Goal: Task Accomplishment & Management: Manage account settings

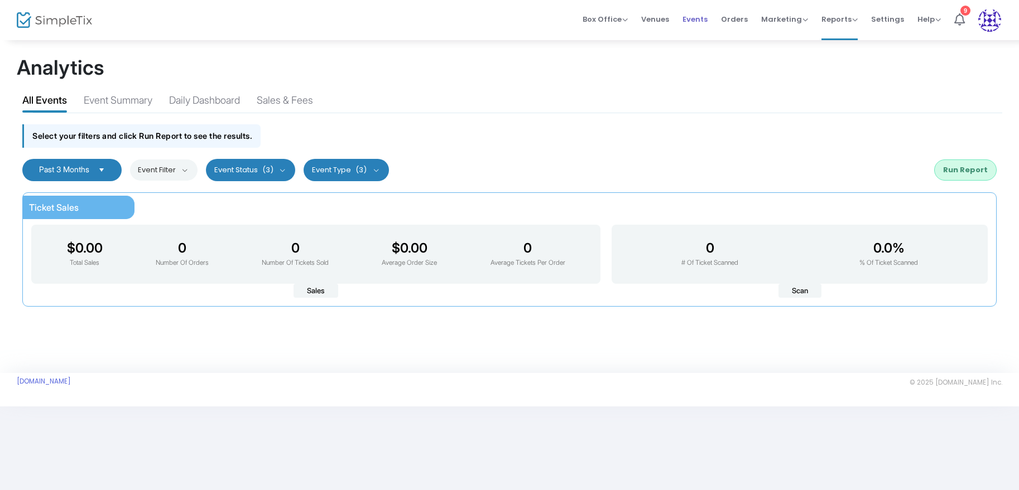
click at [702, 16] on span "Events" at bounding box center [694, 19] width 25 height 28
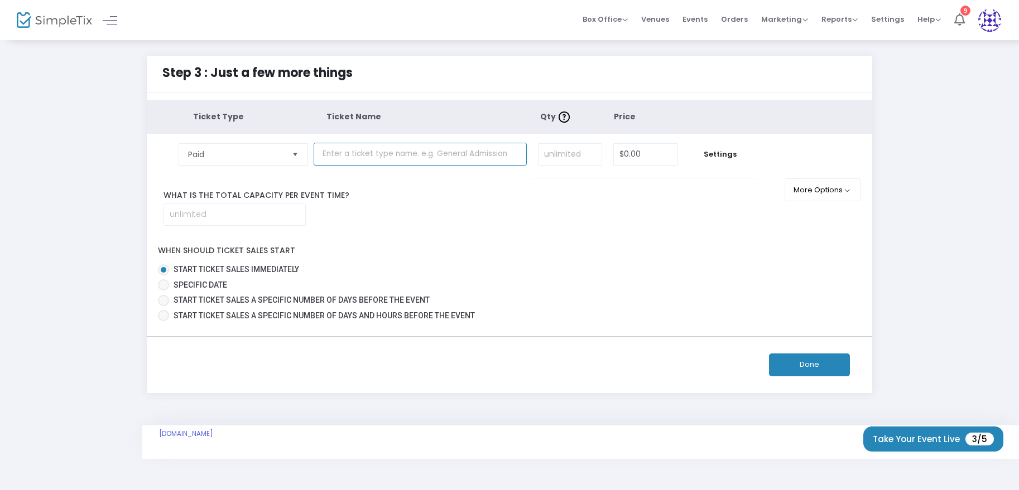
click at [373, 152] on input "text" at bounding box center [420, 154] width 213 height 23
type input "General Admission"
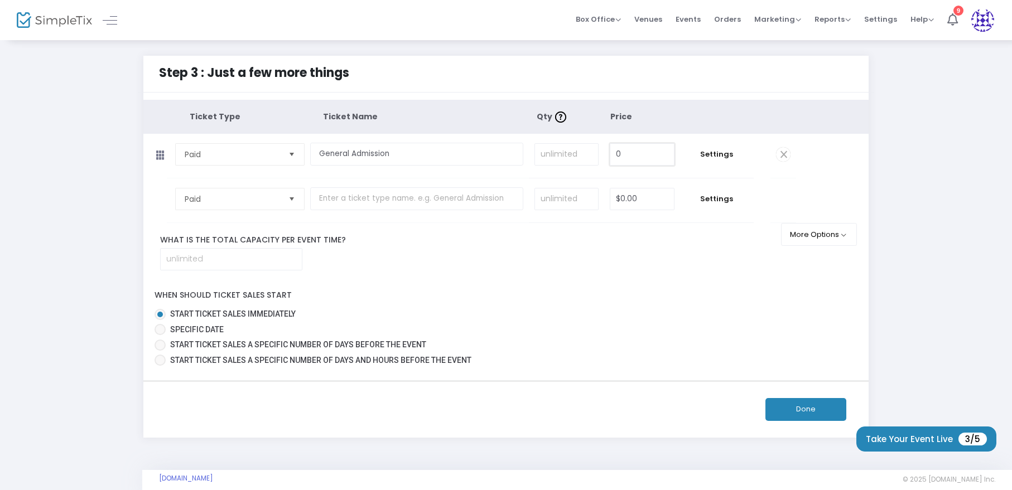
click at [637, 146] on input "0" at bounding box center [642, 154] width 64 height 21
type input "$50.00"
click at [440, 271] on div "Ticket Type Ticket Name Qty Price Paid Required. General Admission Required. Re…" at bounding box center [506, 235] width 726 height 270
click at [408, 204] on input "text" at bounding box center [416, 198] width 213 height 23
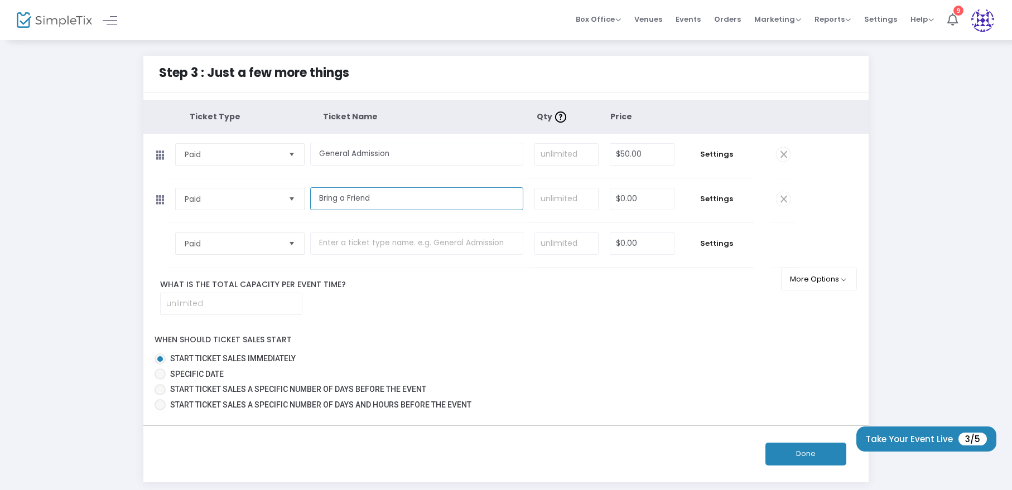
type input "Bring a Friend"
click at [628, 189] on input "0" at bounding box center [642, 199] width 64 height 21
type input "$75.00"
click at [370, 248] on input "text" at bounding box center [416, 243] width 213 height 23
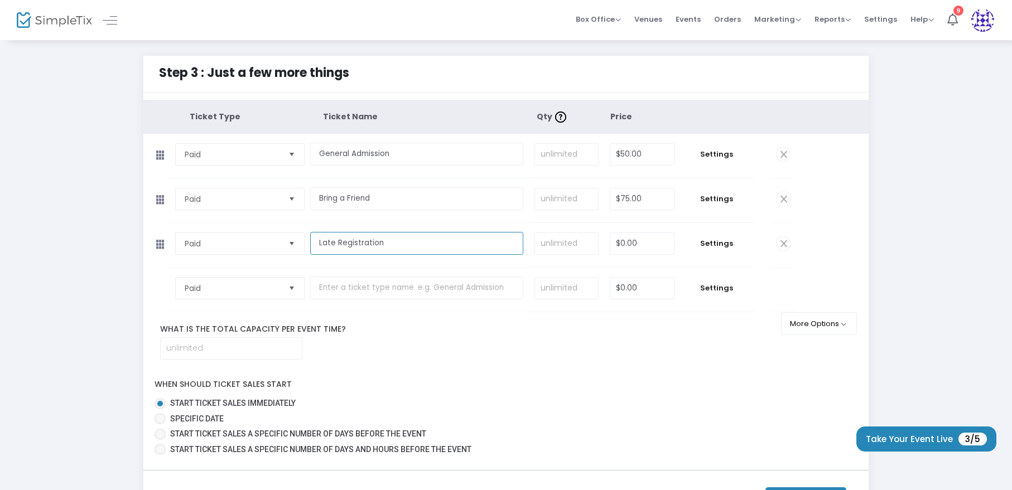
type input "Late Registration"
click at [649, 244] on input "0" at bounding box center [642, 243] width 64 height 21
type input "$75.00"
click at [541, 356] on div "What is the total capacity per event time?" at bounding box center [469, 342] width 652 height 36
click at [413, 148] on input "General Admission" at bounding box center [416, 154] width 213 height 23
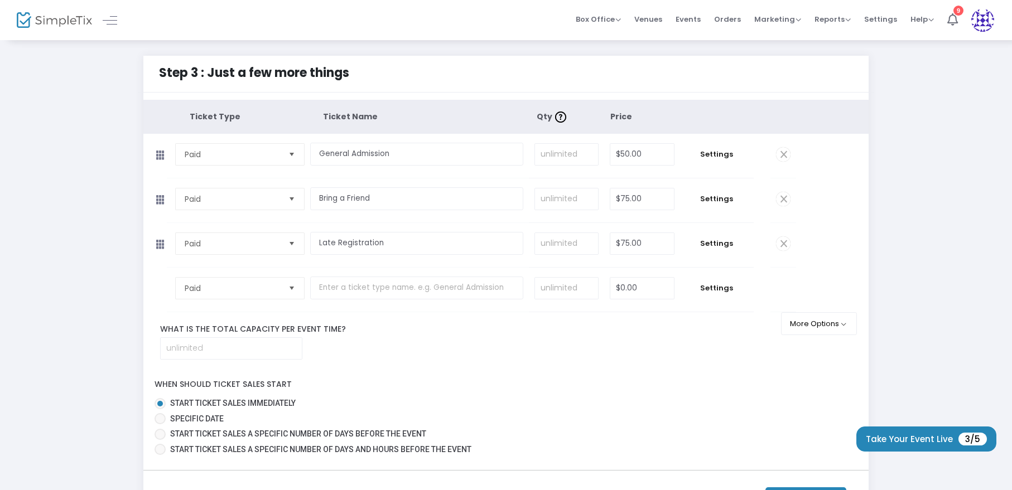
click at [402, 121] on th "Ticket Name" at bounding box center [429, 117] width 213 height 34
click at [282, 345] on input at bounding box center [231, 348] width 141 height 21
type input "40"
click at [715, 158] on span "Settings" at bounding box center [717, 154] width 62 height 11
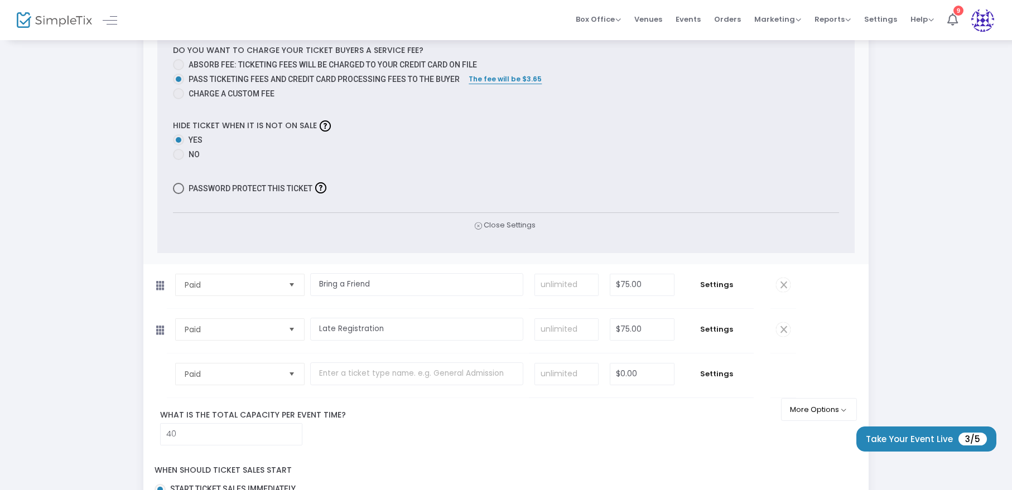
scroll to position [385, 0]
click at [719, 321] on td "Settings" at bounding box center [717, 329] width 74 height 44
click at [728, 325] on span "Settings" at bounding box center [717, 327] width 62 height 11
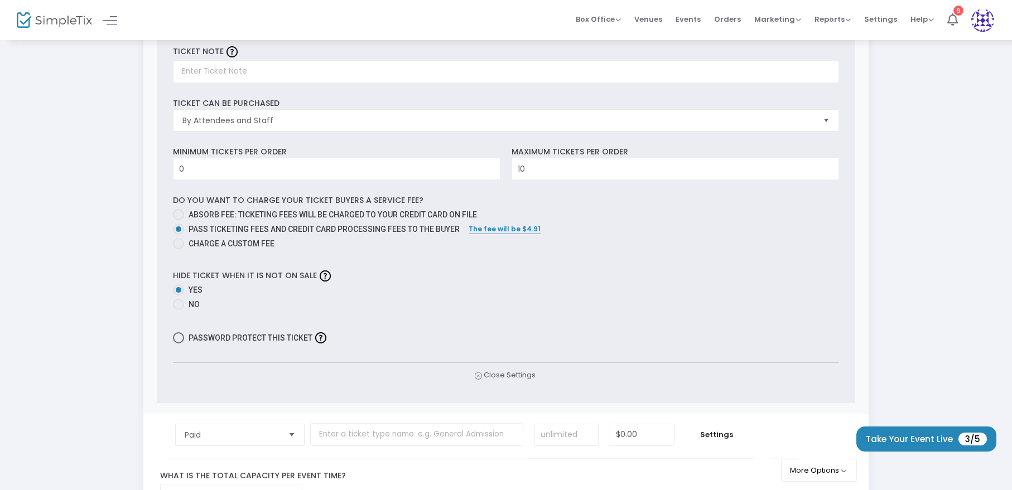
scroll to position [1040, 0]
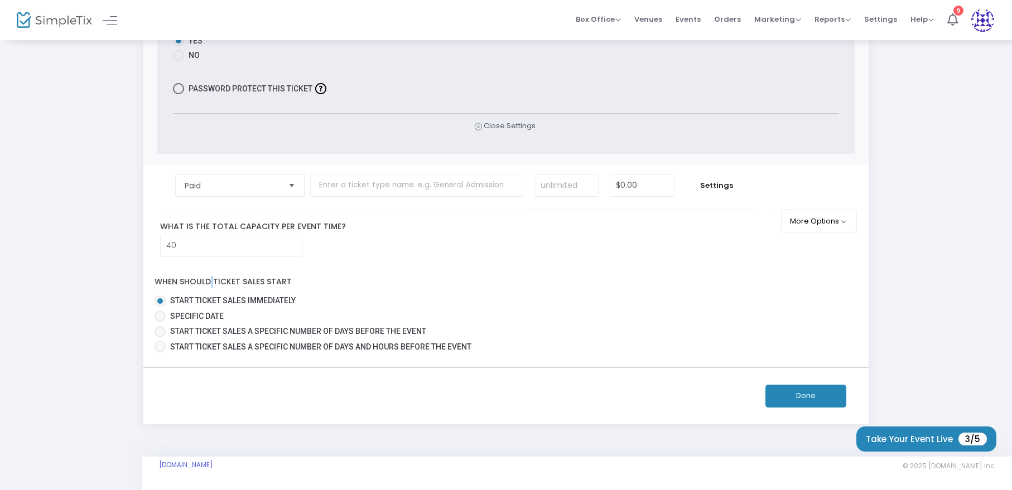
click at [800, 397] on button "Done" at bounding box center [805, 396] width 81 height 23
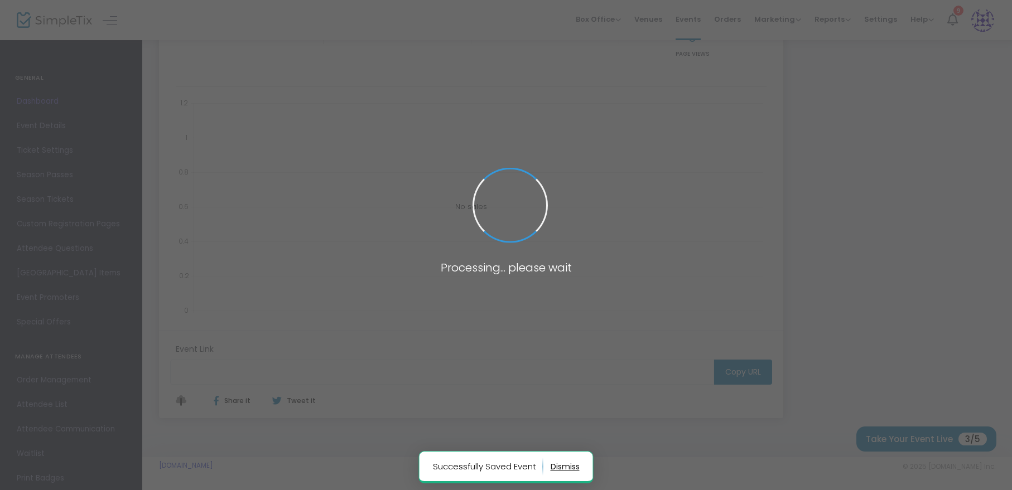
type input "https://www.simpletix.com/e/rideology-houston-tickets-233129"
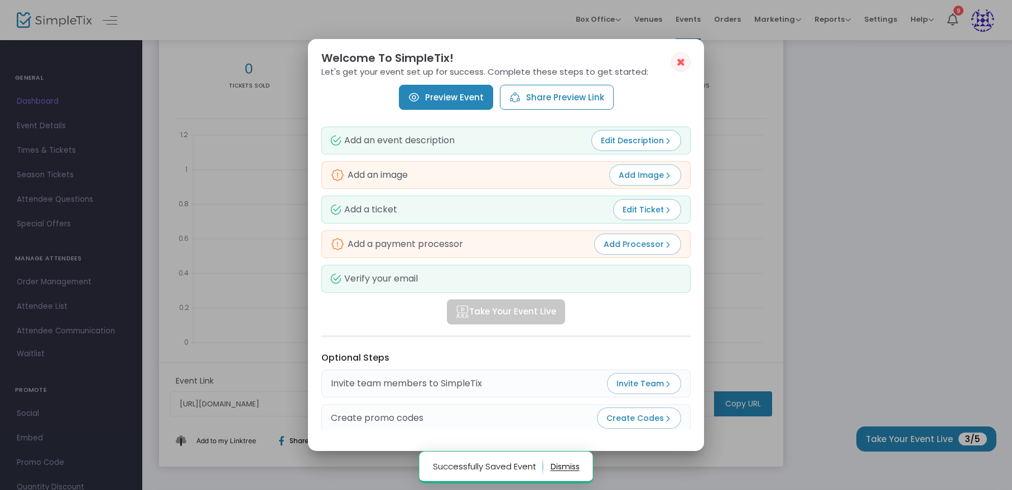
click at [681, 61] on span "✖" at bounding box center [680, 62] width 9 height 13
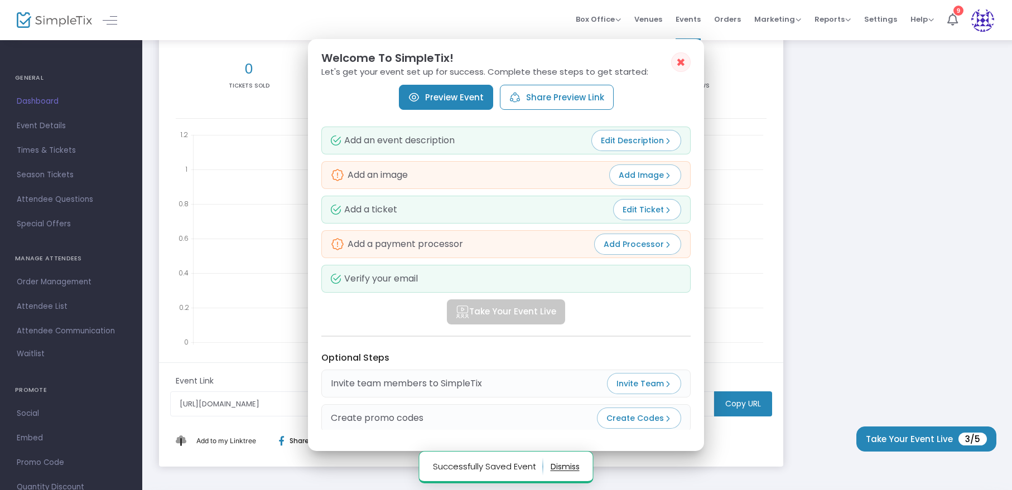
scroll to position [191, 0]
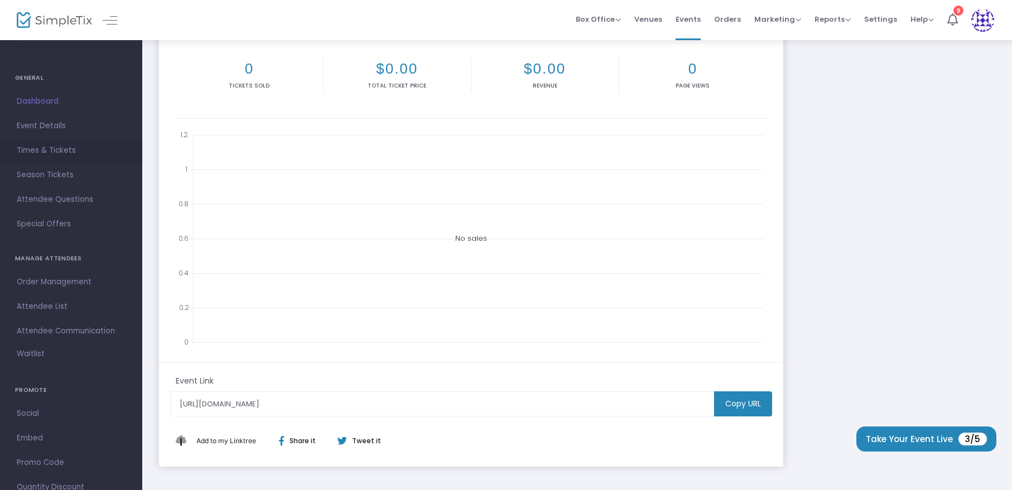
click at [57, 152] on span "Times & Tickets" at bounding box center [71, 150] width 109 height 15
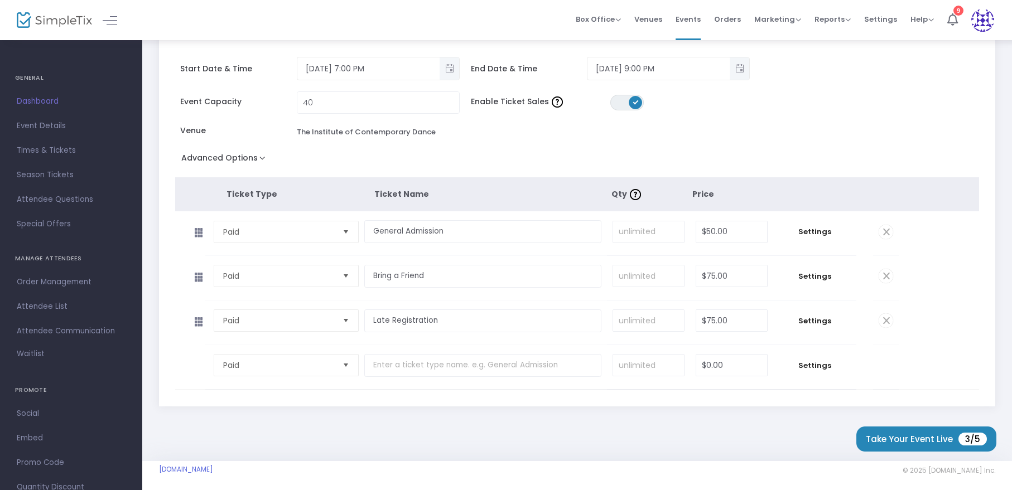
scroll to position [103, 0]
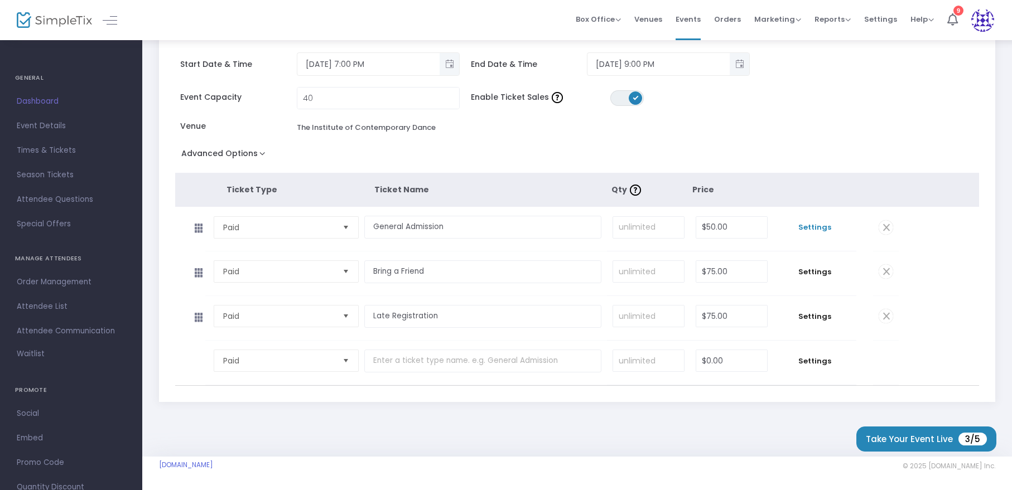
click at [824, 232] on span "Settings" at bounding box center [815, 227] width 72 height 11
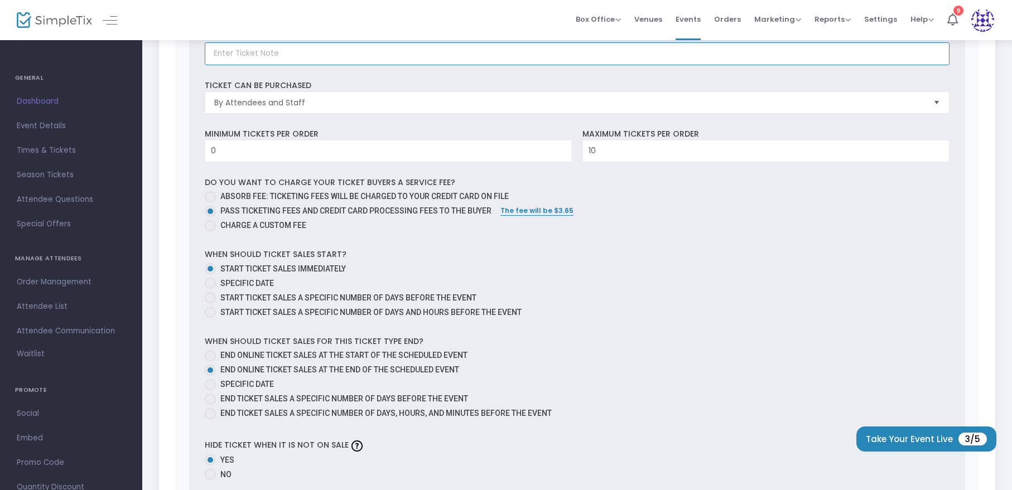
scroll to position [466, 0]
click at [206, 397] on span at bounding box center [210, 397] width 11 height 11
click at [210, 403] on input "End ticket sales a specific number of days before the event" at bounding box center [210, 403] width 1 height 1
radio input "true"
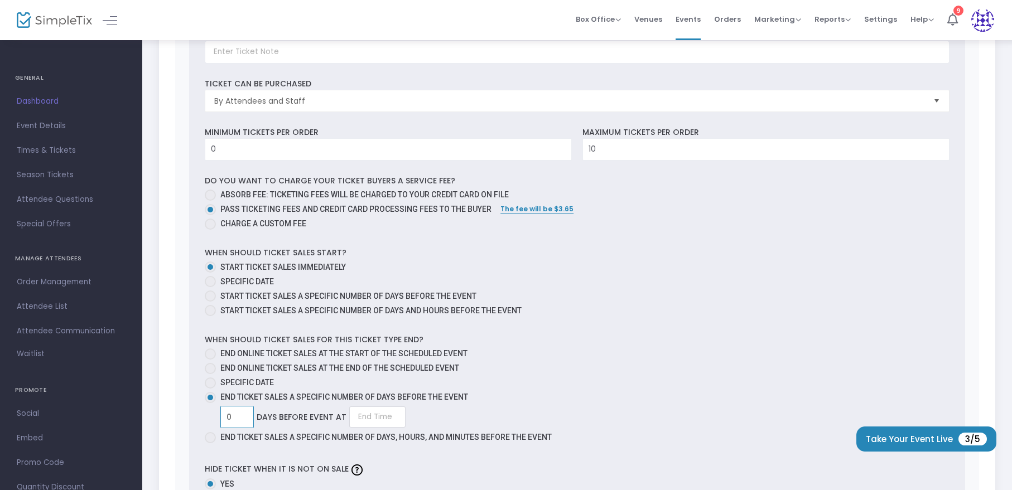
click at [240, 414] on input "0" at bounding box center [237, 417] width 32 height 21
type input "2"
click at [209, 435] on span at bounding box center [210, 437] width 11 height 11
click at [210, 444] on input "End ticket sales a specific number of days, hours, and minutes before the event" at bounding box center [210, 444] width 1 height 1
radio input "true"
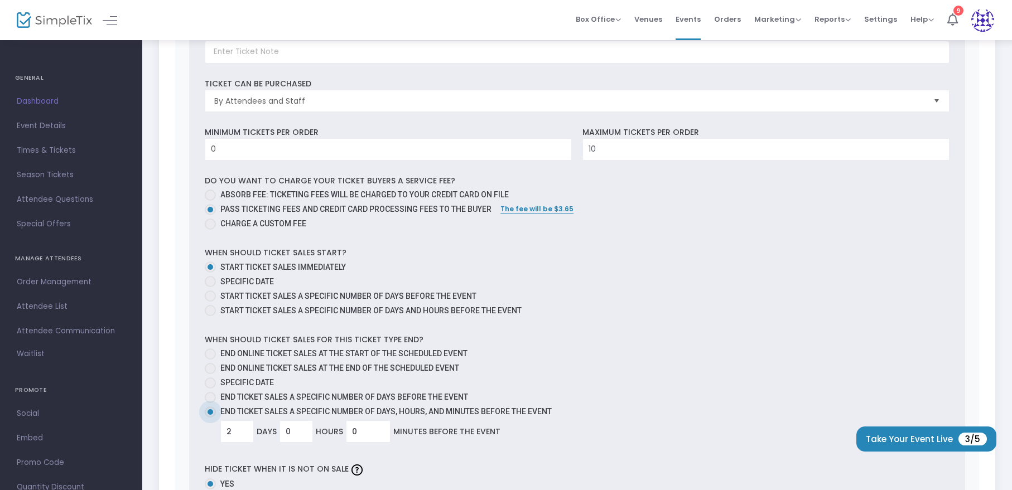
click at [465, 436] on div "2 Days 0 Hours 0 Minutes Before the event" at bounding box center [584, 432] width 729 height 22
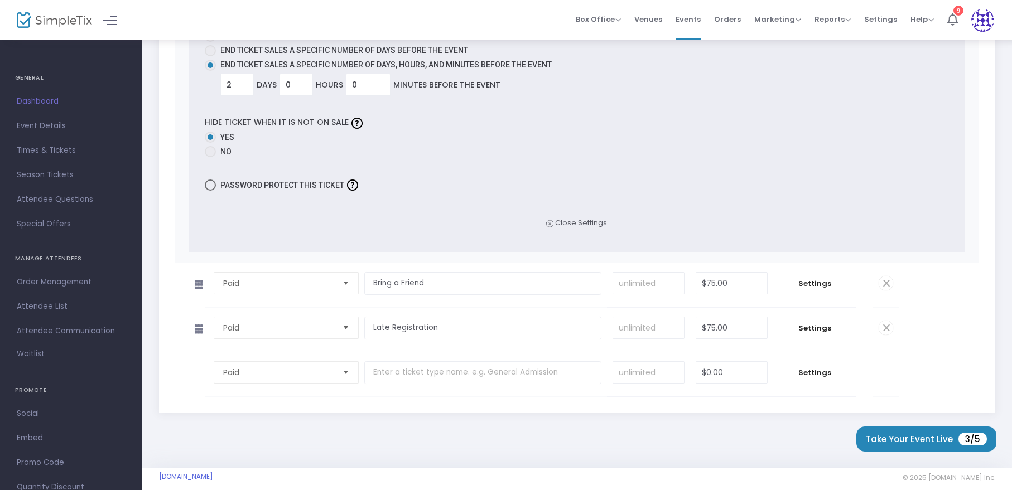
scroll to position [825, 0]
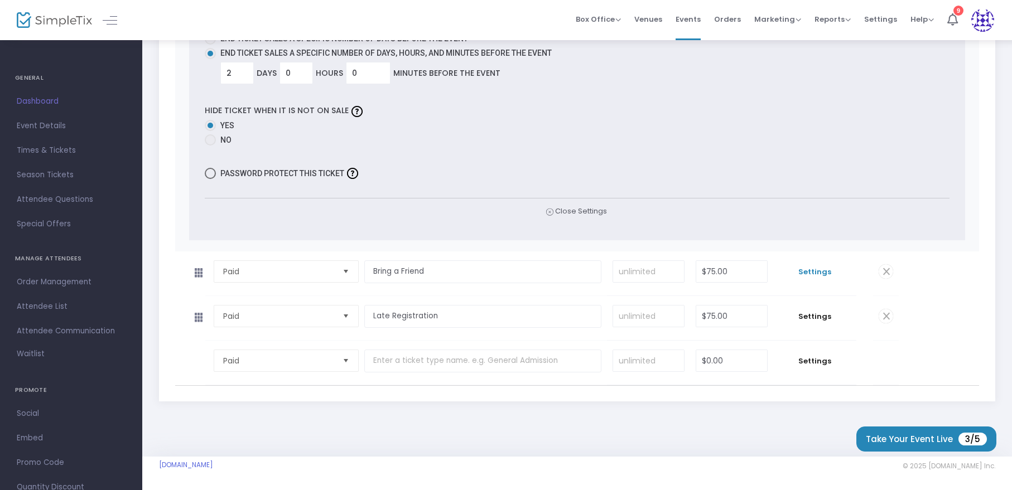
click at [816, 270] on span "Settings" at bounding box center [815, 272] width 72 height 11
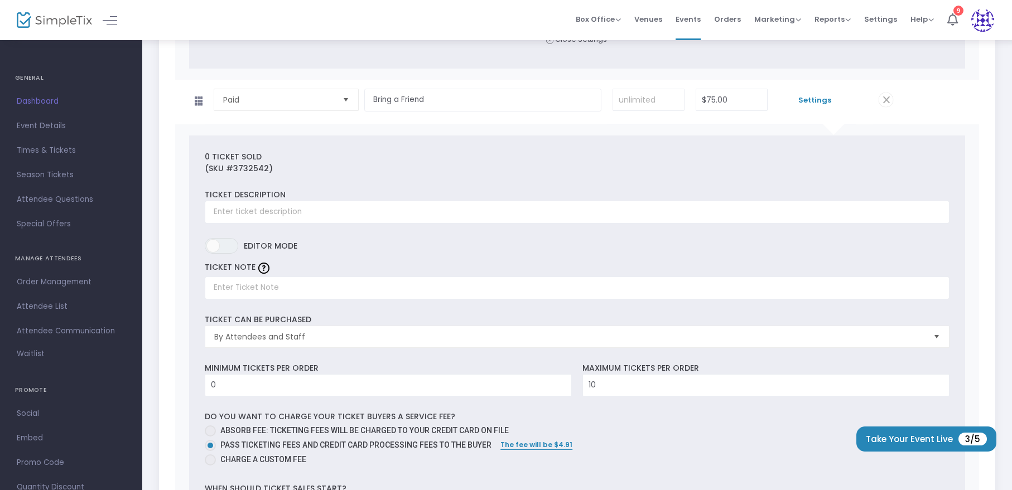
scroll to position [997, 0]
click at [649, 94] on input at bounding box center [648, 99] width 71 height 21
type input "10"
click at [686, 151] on div "0 Ticket sold" at bounding box center [577, 157] width 745 height 12
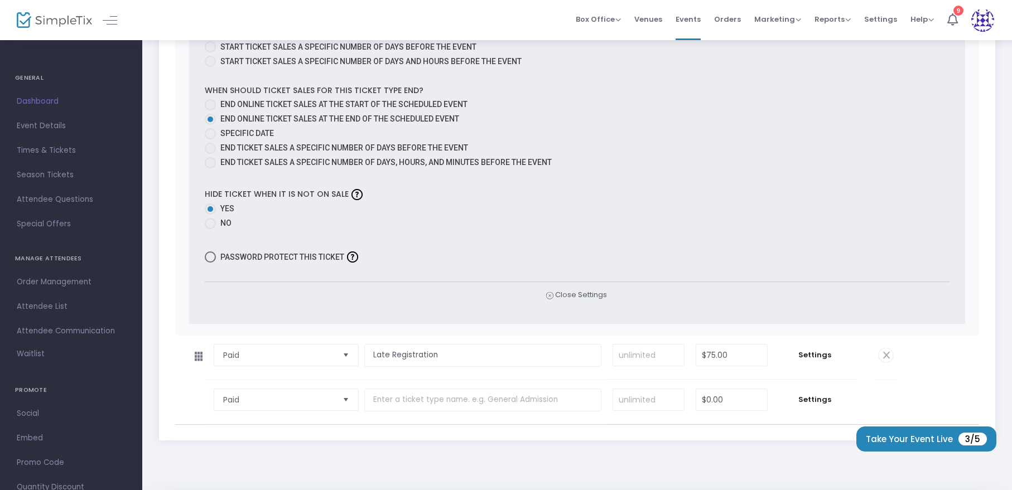
scroll to position [1521, 0]
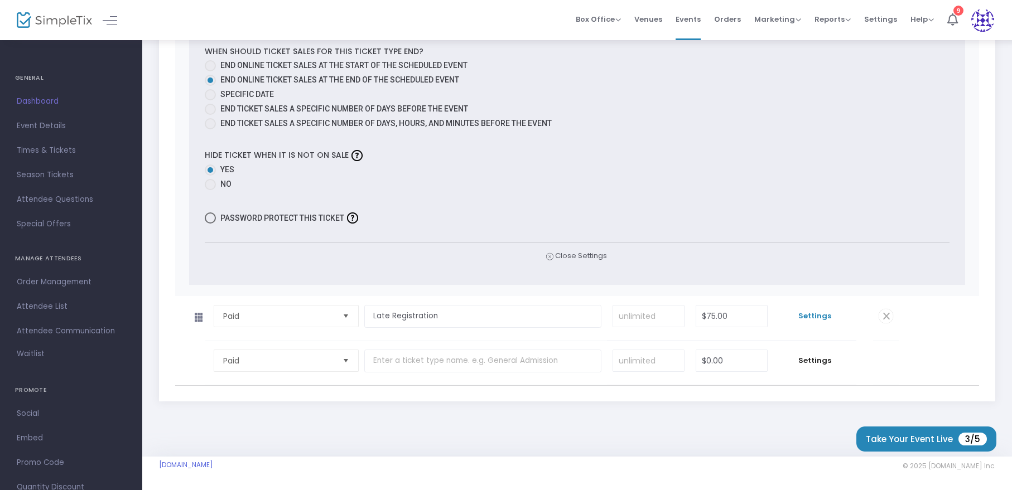
click at [817, 318] on span "Settings" at bounding box center [815, 316] width 72 height 11
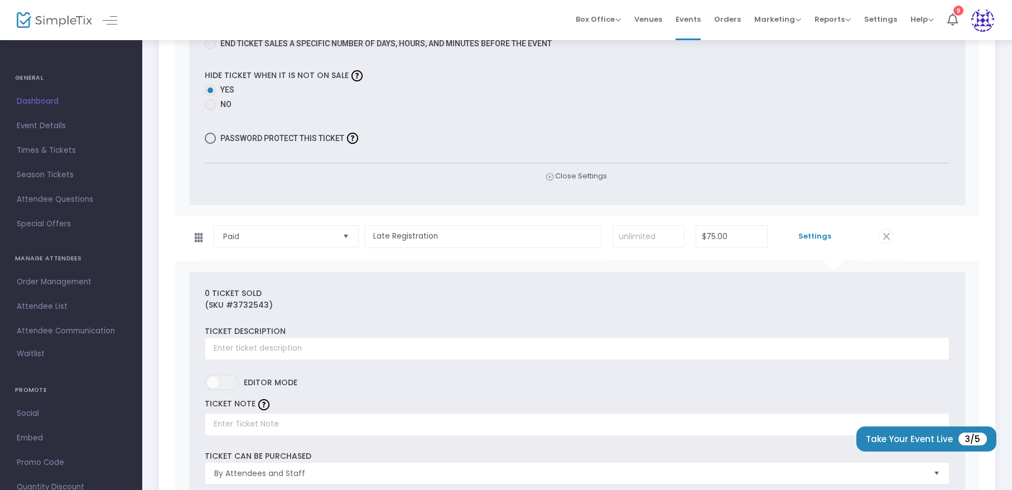
scroll to position [1470, 0]
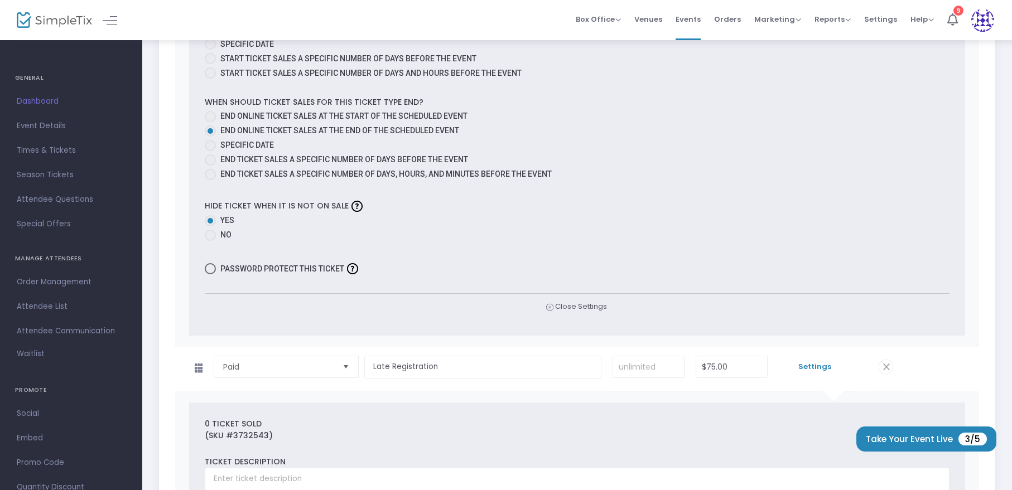
click at [214, 238] on span at bounding box center [210, 235] width 11 height 11
click at [210, 241] on input "No" at bounding box center [210, 241] width 1 height 1
radio input "true"
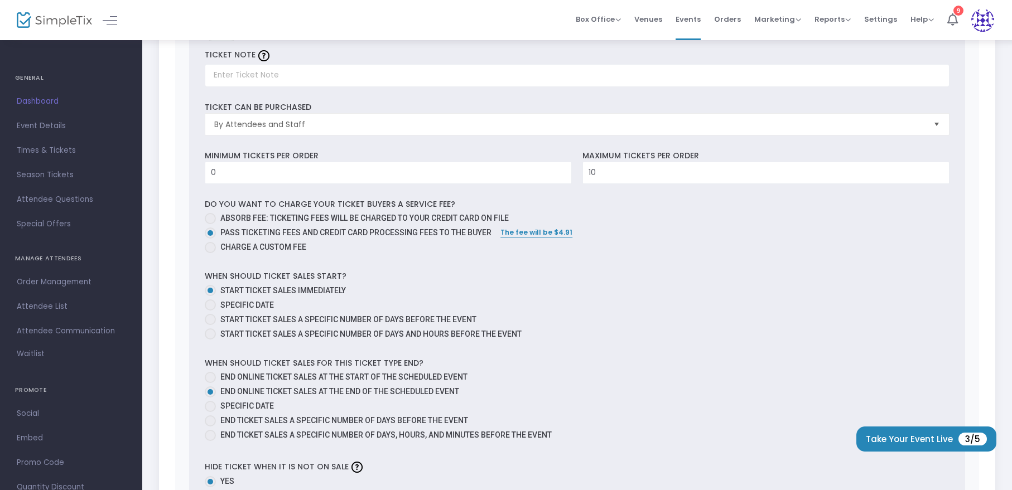
scroll to position [1953, 0]
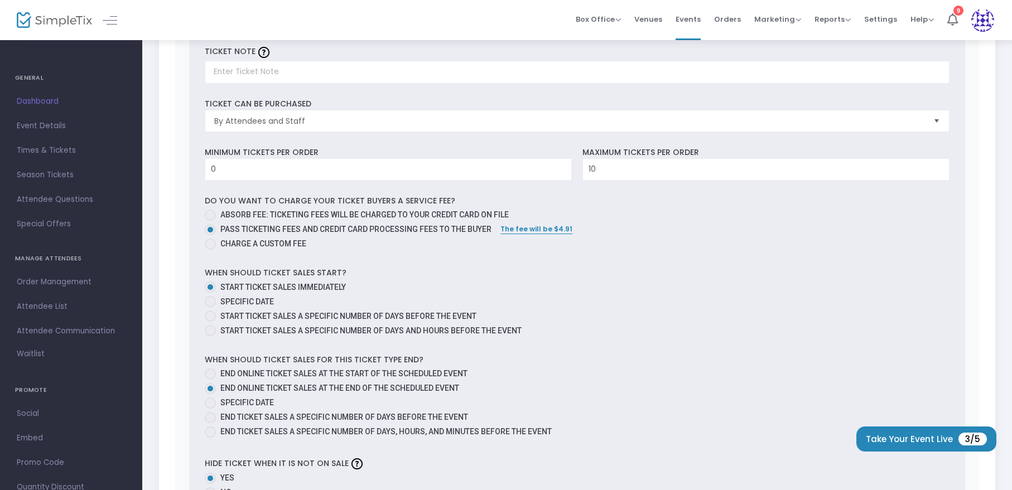
click at [212, 317] on span at bounding box center [210, 316] width 11 height 11
click at [210, 322] on input "Start ticket sales a specific number of days before the event" at bounding box center [210, 322] width 1 height 1
radio input "true"
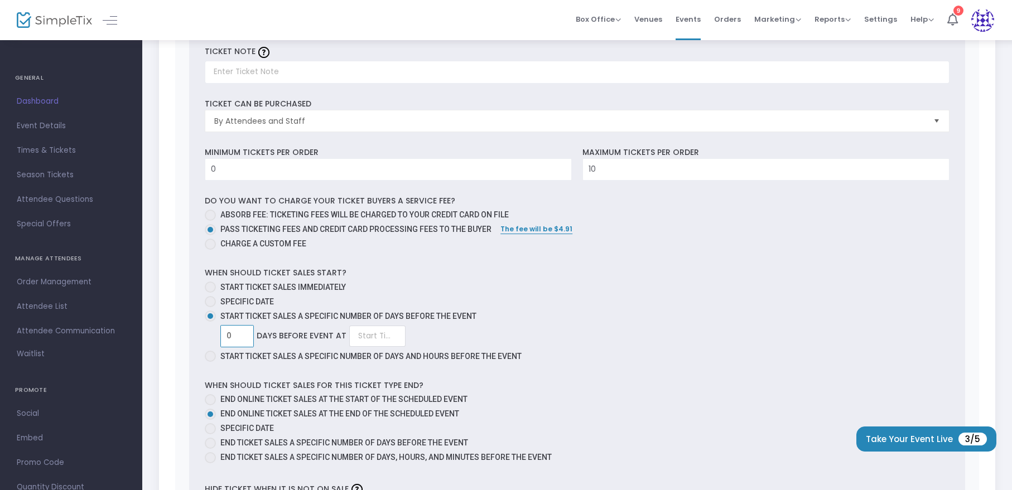
click at [234, 330] on input "0" at bounding box center [237, 336] width 32 height 21
type input "2"
click at [571, 257] on div "0 Ticket sold (SKU #3732543) Ticket Description Required. ON OFF Editor mode TI…" at bounding box center [577, 270] width 777 height 700
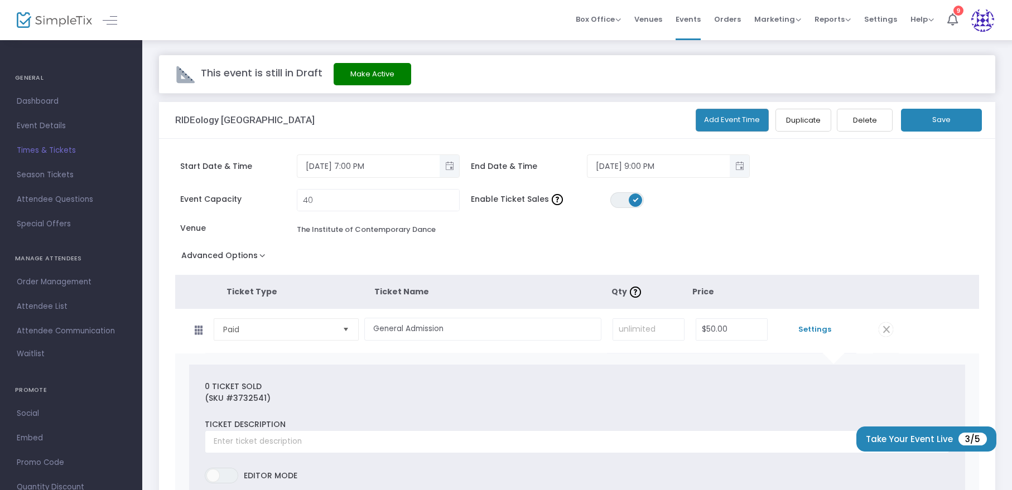
scroll to position [0, 0]
click at [940, 118] on button "Save" at bounding box center [941, 120] width 81 height 23
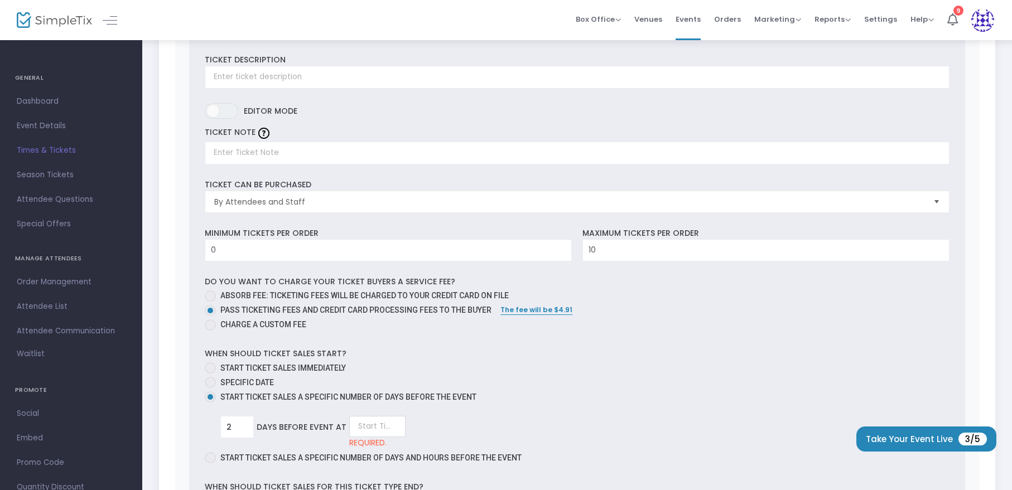
scroll to position [1873, 0]
click at [375, 428] on input at bounding box center [377, 426] width 56 height 21
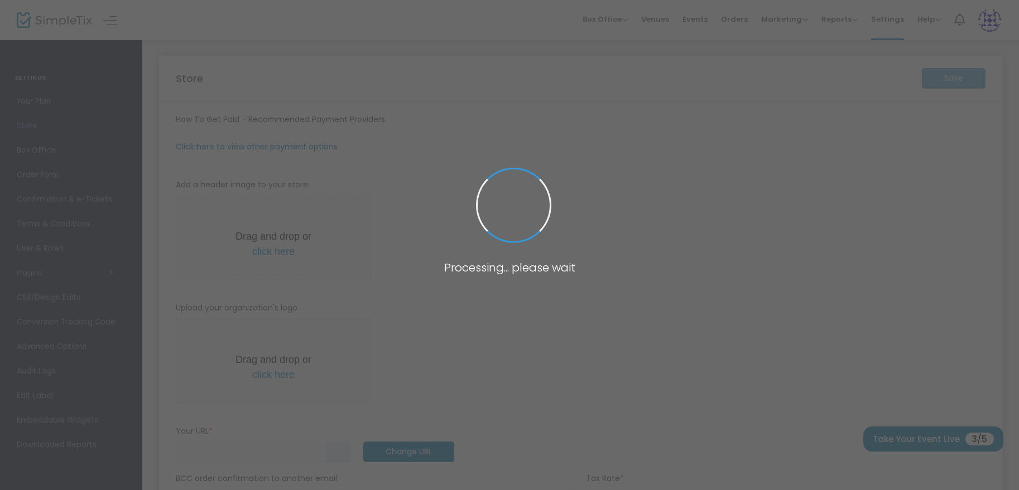
type input "[URL]"
radio input "false"
radio input "true"
type input "askgoody"
type input "8326607399"
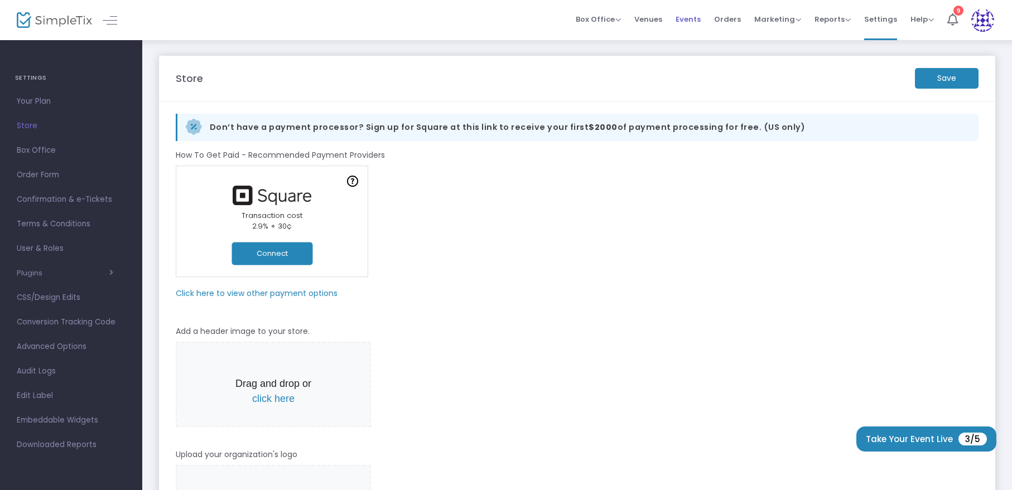
click at [687, 21] on span "Events" at bounding box center [688, 19] width 25 height 28
